Goal: Information Seeking & Learning: Learn about a topic

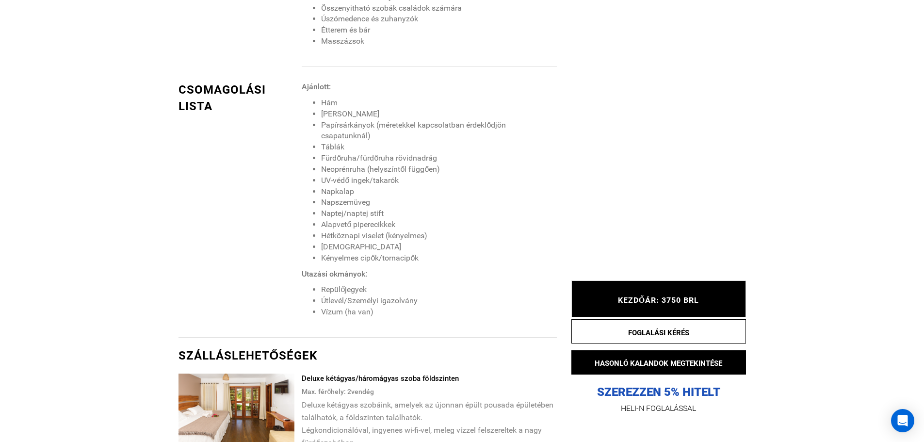
scroll to position [1164, 0]
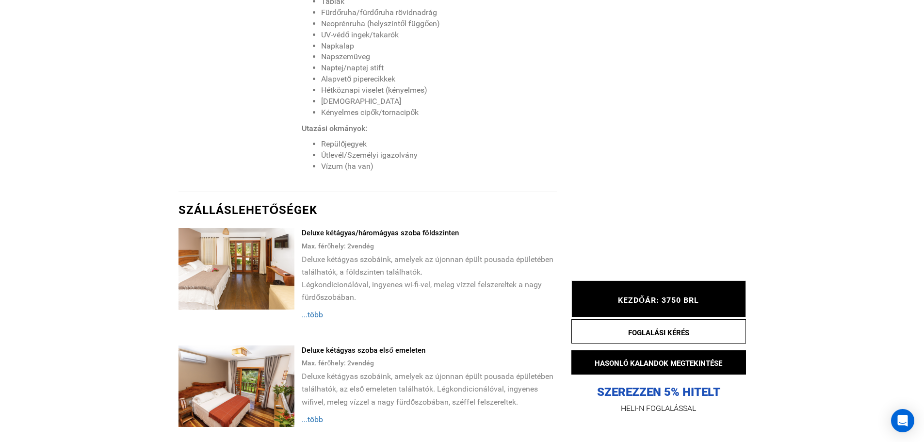
click at [307, 310] on font "...több" at bounding box center [312, 314] width 21 height 9
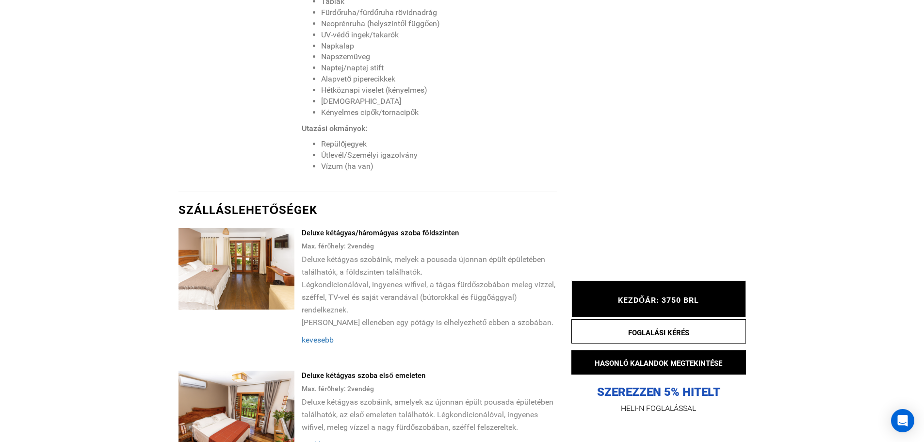
scroll to position [1261, 0]
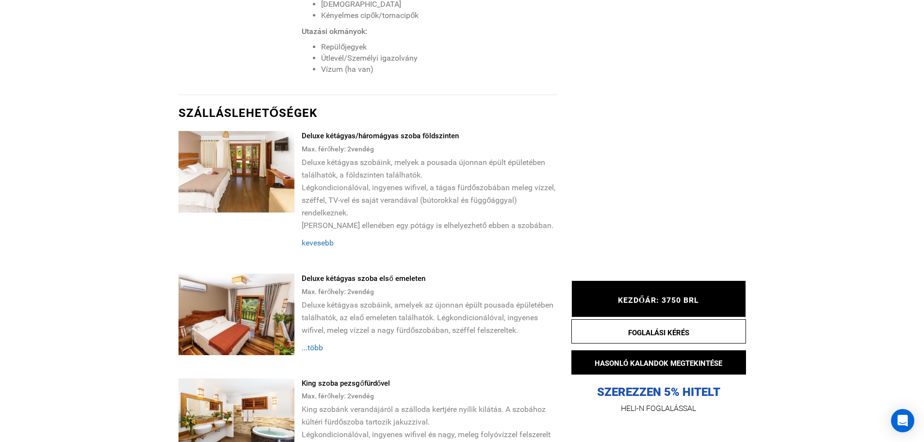
click at [254, 170] on img at bounding box center [237, 172] width 116 height 82
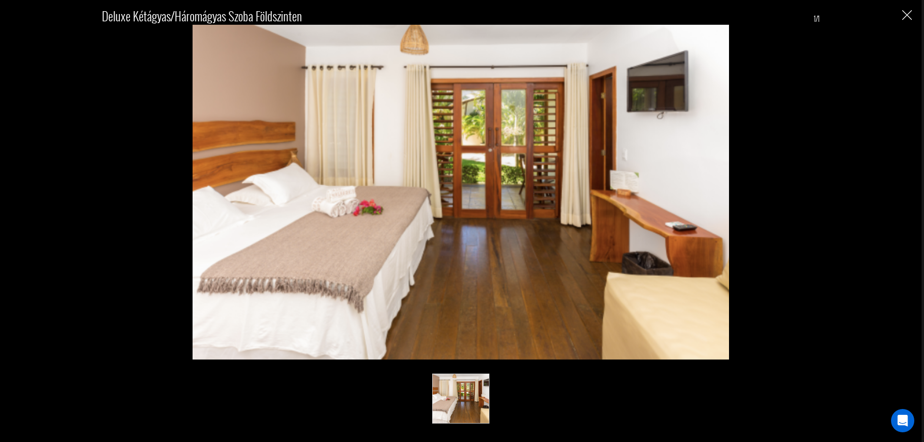
click at [905, 12] on img "Közeli" at bounding box center [907, 15] width 10 height 10
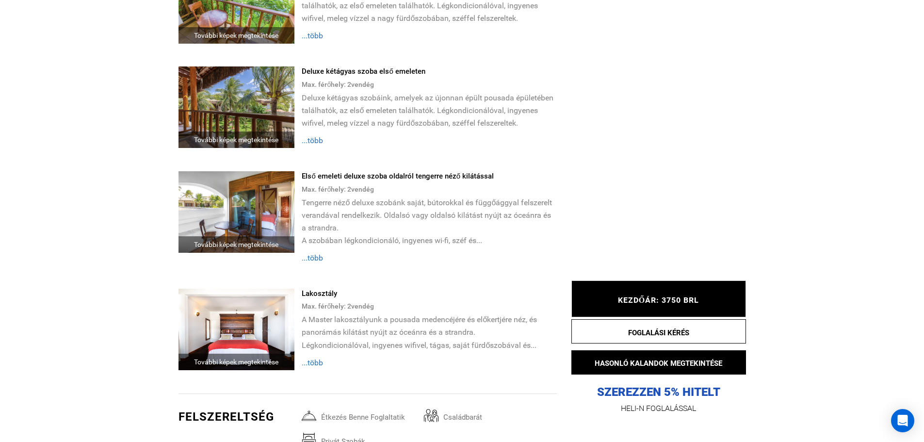
scroll to position [1892, 0]
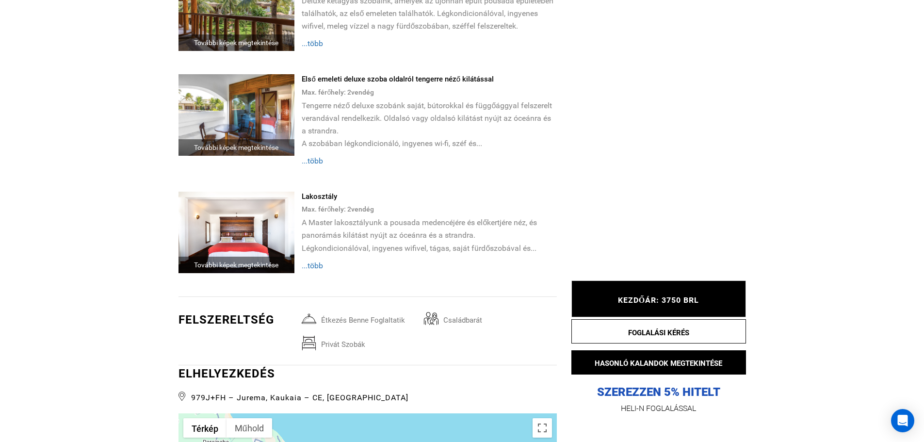
click at [245, 261] on font "További képek megtekintése" at bounding box center [236, 265] width 84 height 8
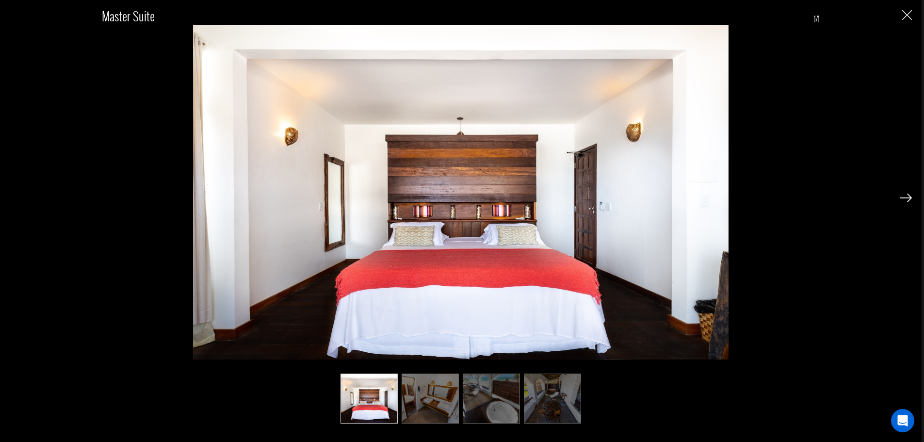
click at [904, 195] on img at bounding box center [906, 198] width 12 height 9
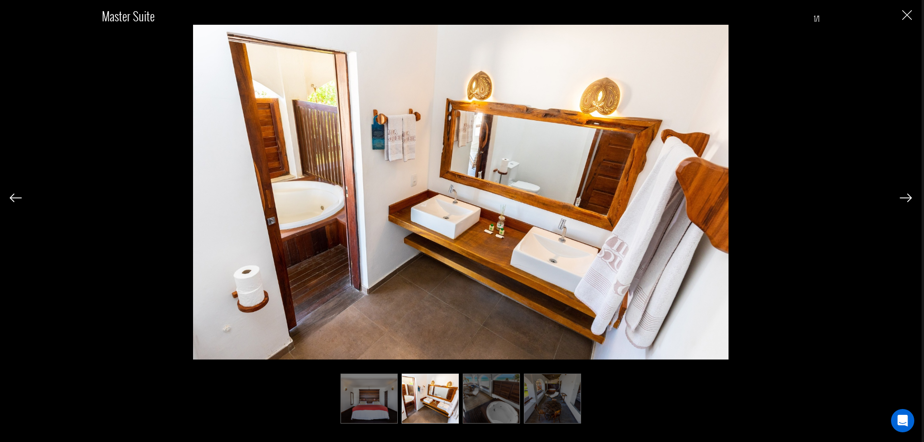
click at [904, 195] on img at bounding box center [906, 198] width 12 height 9
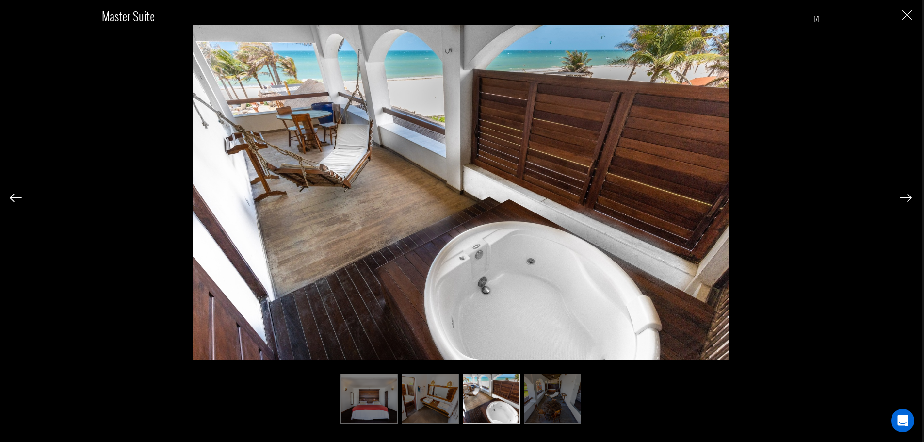
click at [904, 195] on img at bounding box center [906, 198] width 12 height 9
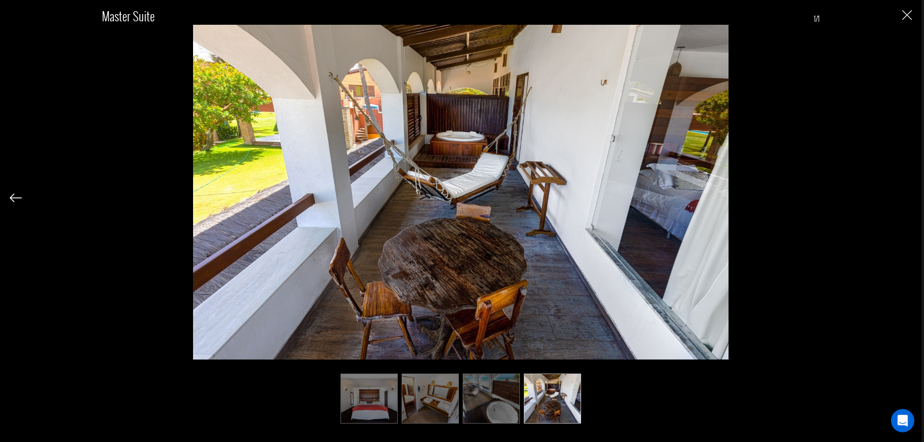
click at [904, 195] on div "Master Suite 1/1" at bounding box center [461, 210] width 902 height 420
click at [907, 13] on img "Közeli" at bounding box center [907, 15] width 10 height 10
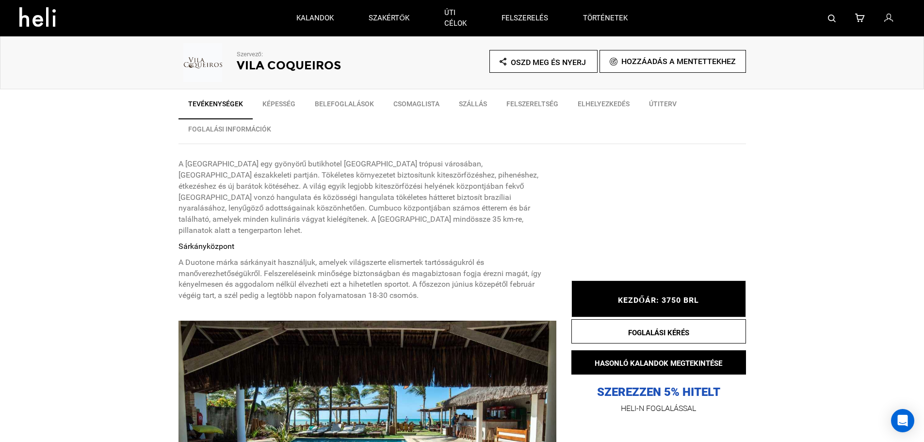
scroll to position [49, 0]
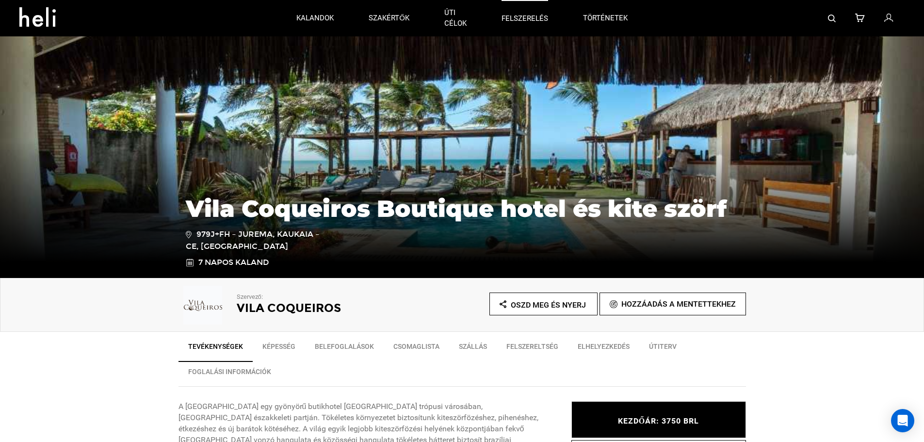
click at [522, 14] on font "felszerelés" at bounding box center [525, 19] width 47 height 10
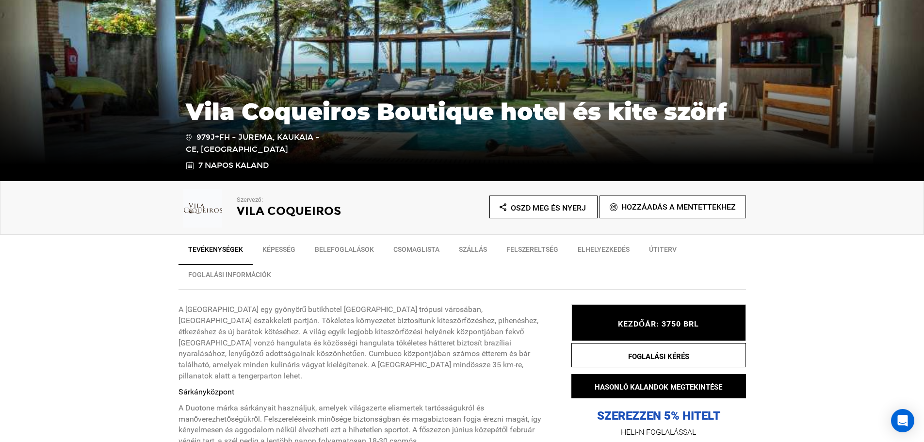
click at [519, 245] on font "Felszereltség" at bounding box center [533, 249] width 52 height 8
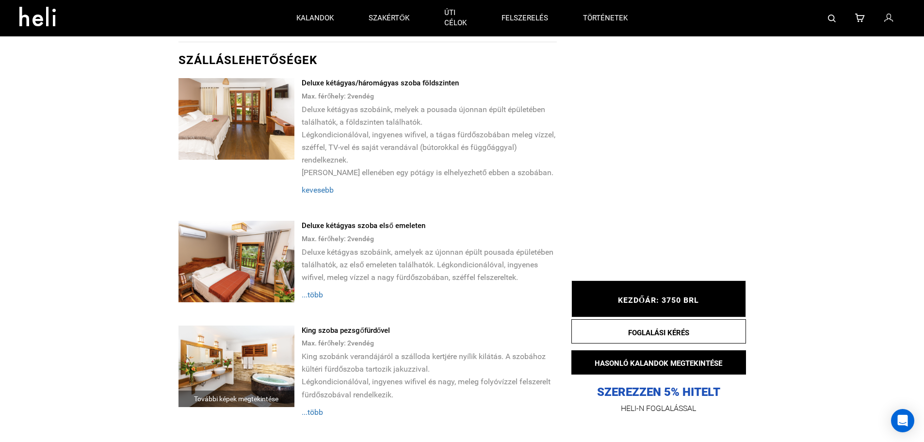
scroll to position [1169, 0]
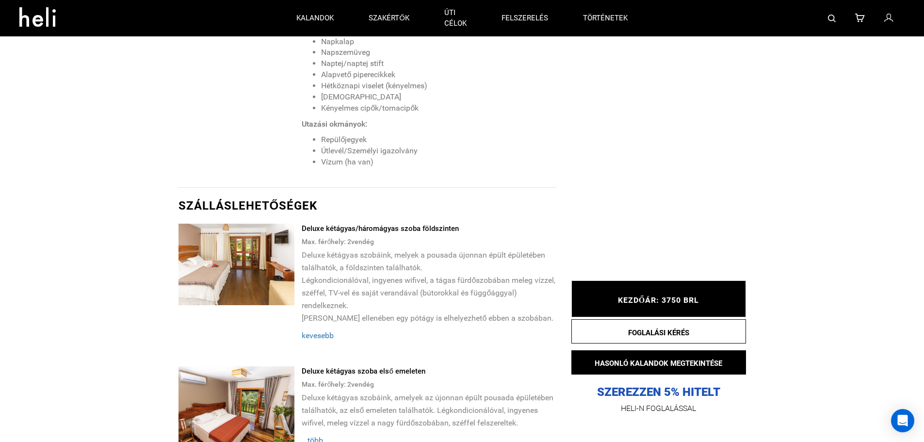
click at [221, 258] on img at bounding box center [237, 265] width 116 height 82
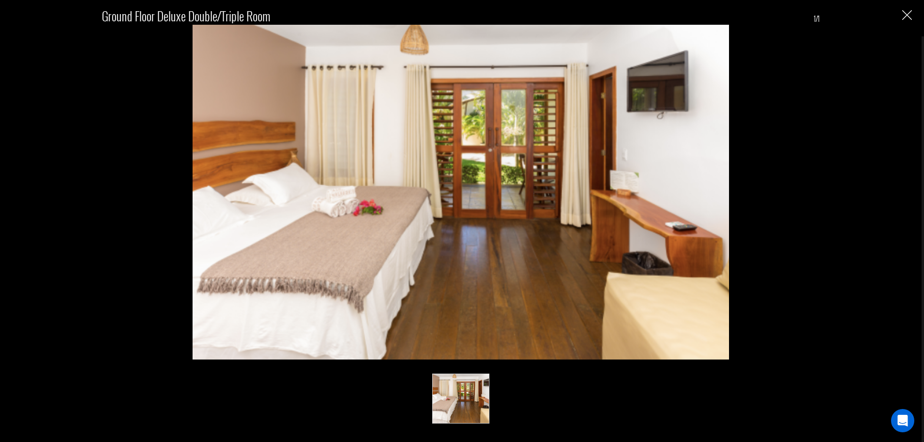
click at [911, 11] on img "Közeli" at bounding box center [907, 15] width 10 height 10
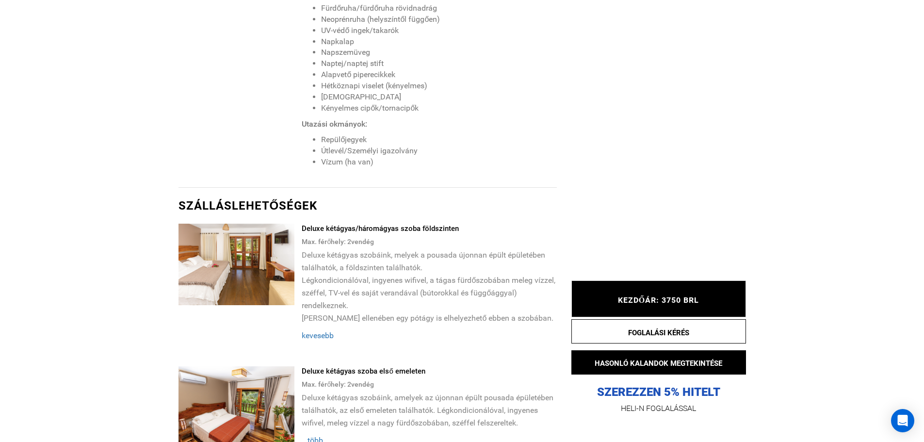
scroll to position [1314, 0]
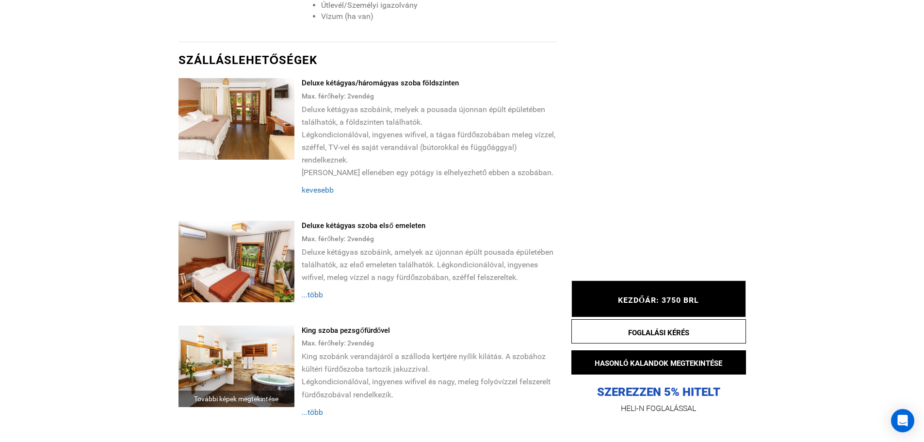
click at [226, 253] on img at bounding box center [237, 262] width 116 height 82
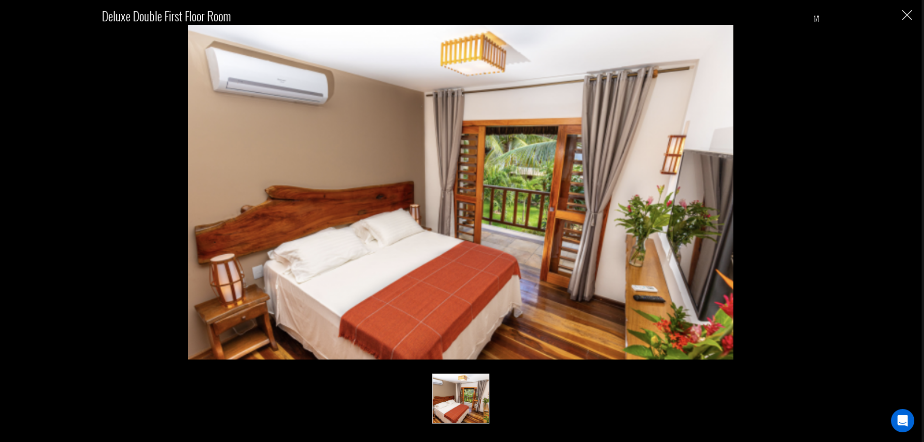
click at [900, 14] on div "Deluxe Double First Floor Room 1/1" at bounding box center [461, 210] width 902 height 420
click at [905, 9] on div "Deluxe Double First Floor Room 1/1" at bounding box center [461, 210] width 902 height 420
click at [905, 15] on img "Közeli" at bounding box center [907, 15] width 10 height 10
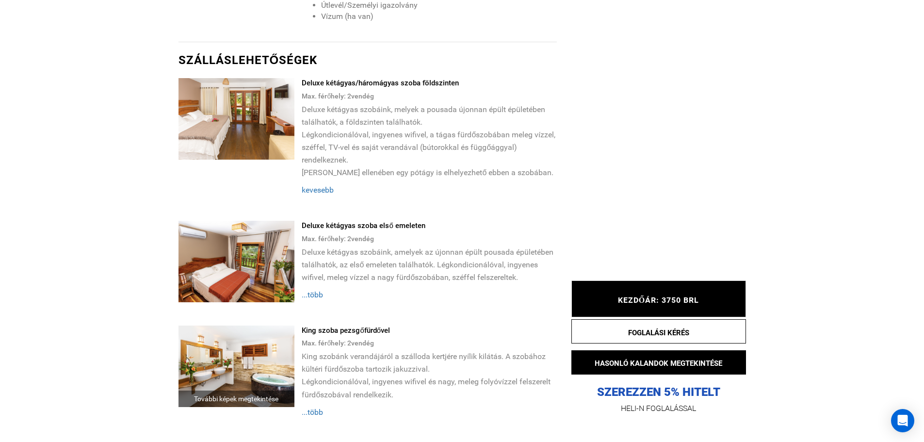
click at [239, 354] on img at bounding box center [237, 367] width 116 height 82
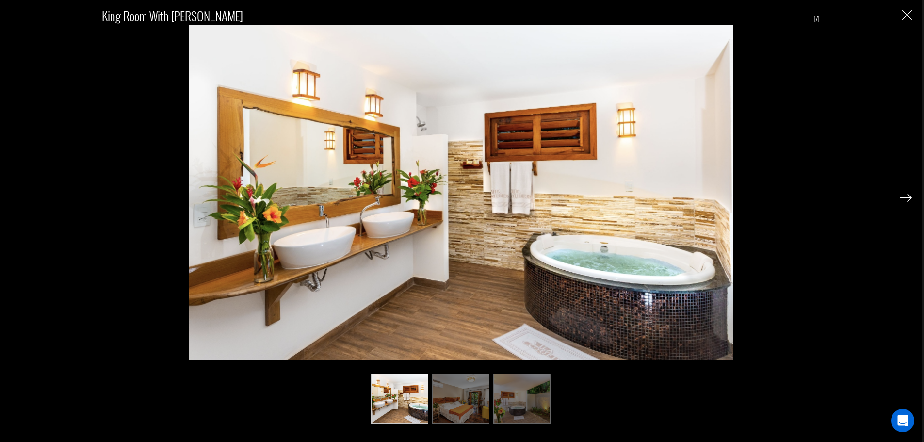
click at [901, 194] on img at bounding box center [906, 198] width 12 height 9
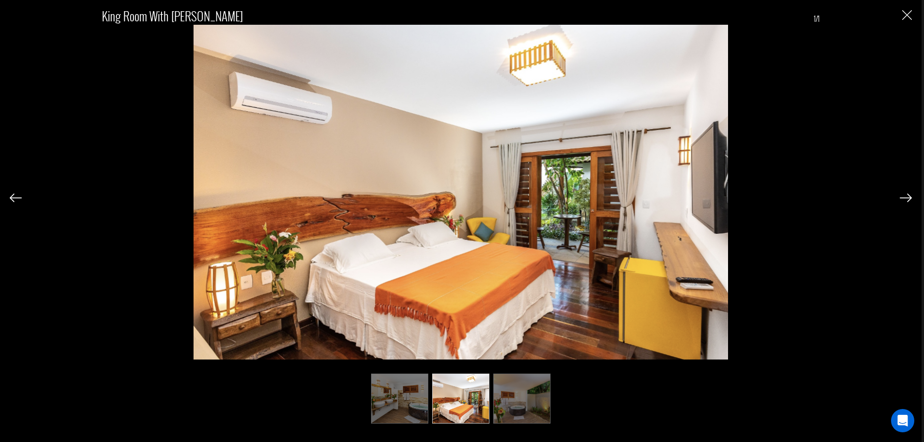
click at [901, 194] on img at bounding box center [906, 198] width 12 height 9
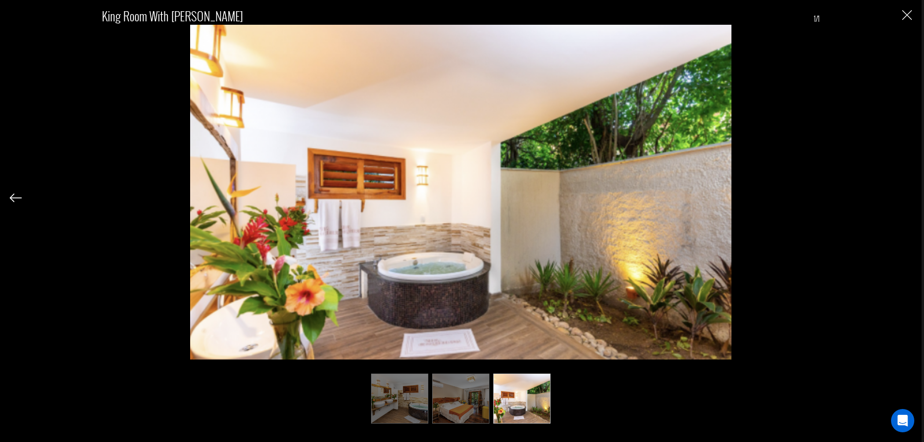
click at [904, 9] on div "King Room with jacuzzi 1/1" at bounding box center [461, 210] width 902 height 420
click at [908, 14] on img "Közeli" at bounding box center [907, 15] width 10 height 10
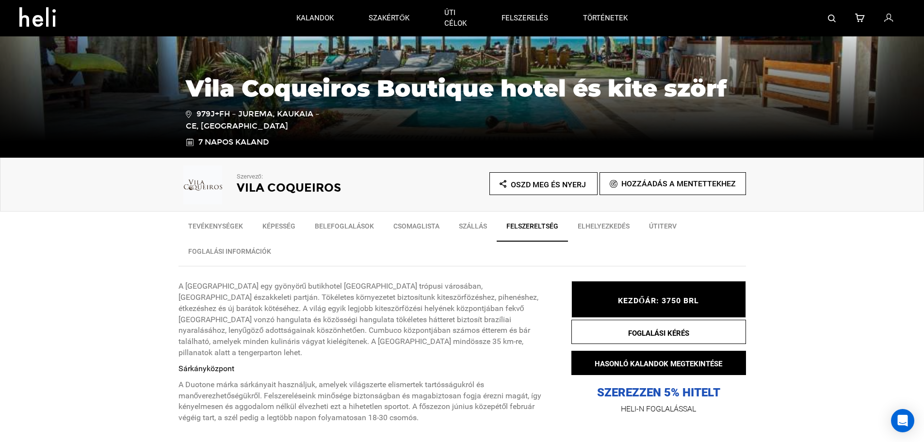
scroll to position [0, 0]
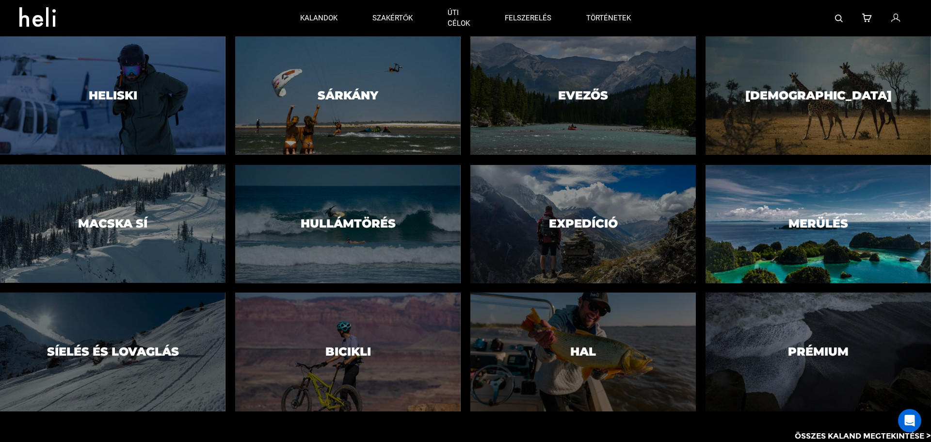
click at [801, 230] on font "Merülés" at bounding box center [819, 223] width 60 height 14
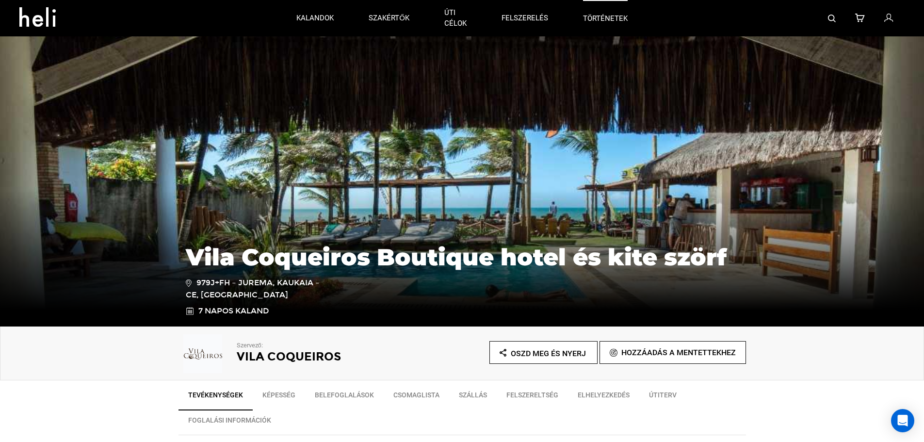
click at [622, 15] on font "történetek" at bounding box center [605, 18] width 45 height 9
